Goal: Entertainment & Leisure: Consume media (video, audio)

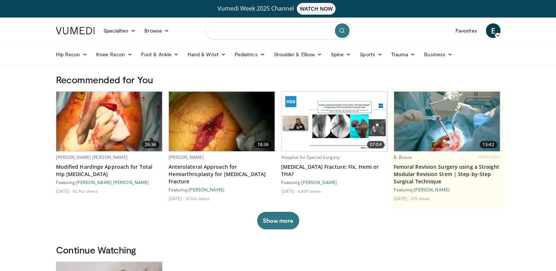
click at [240, 29] on input "Search topics, interventions" at bounding box center [278, 31] width 146 height 18
type input "**********"
click at [342, 33] on button "submit" at bounding box center [342, 30] width 15 height 15
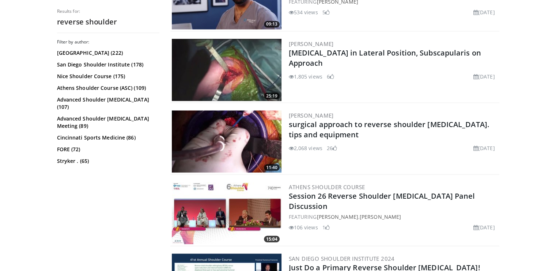
scroll to position [1351, 0]
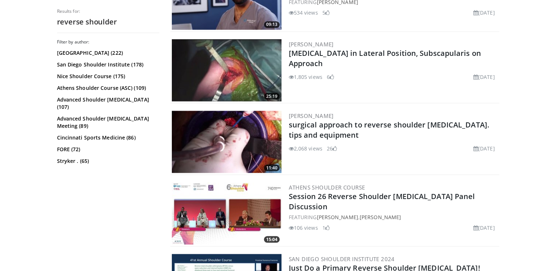
click at [229, 141] on img at bounding box center [227, 142] width 110 height 62
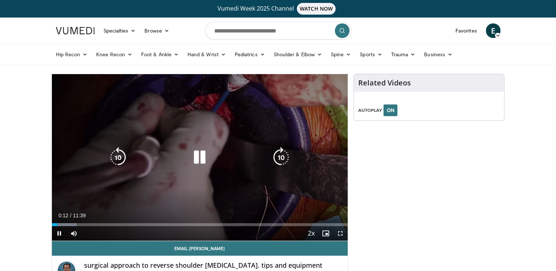
click at [200, 158] on icon "Video Player" at bounding box center [199, 157] width 20 height 20
click at [198, 157] on icon "Video Player" at bounding box center [199, 157] width 20 height 20
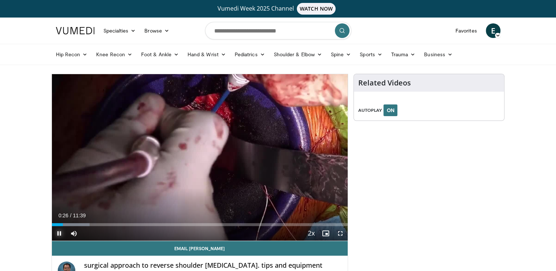
click at [57, 232] on span "Video Player" at bounding box center [59, 233] width 15 height 15
